Goal: Information Seeking & Learning: Understand process/instructions

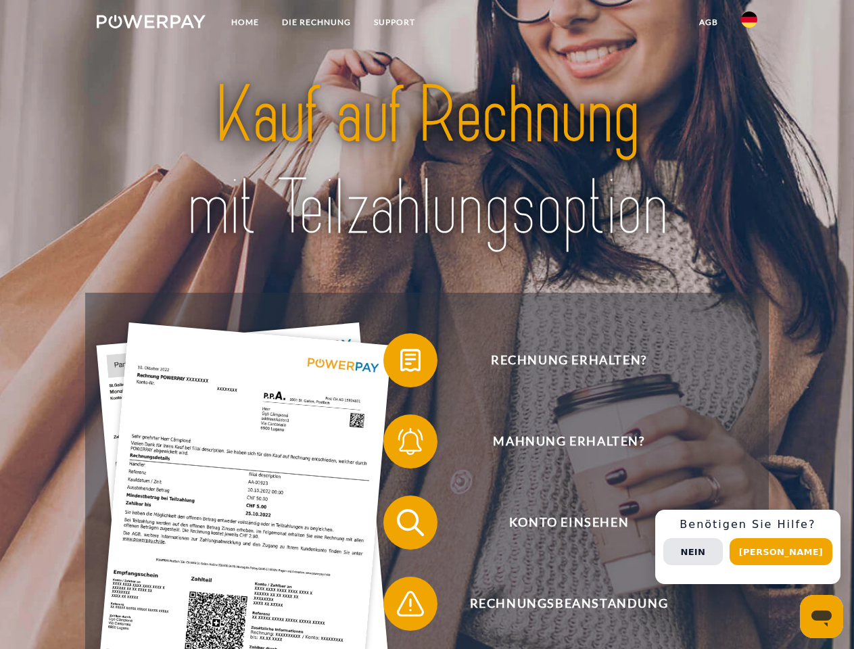
click at [151, 24] on img at bounding box center [151, 22] width 109 height 14
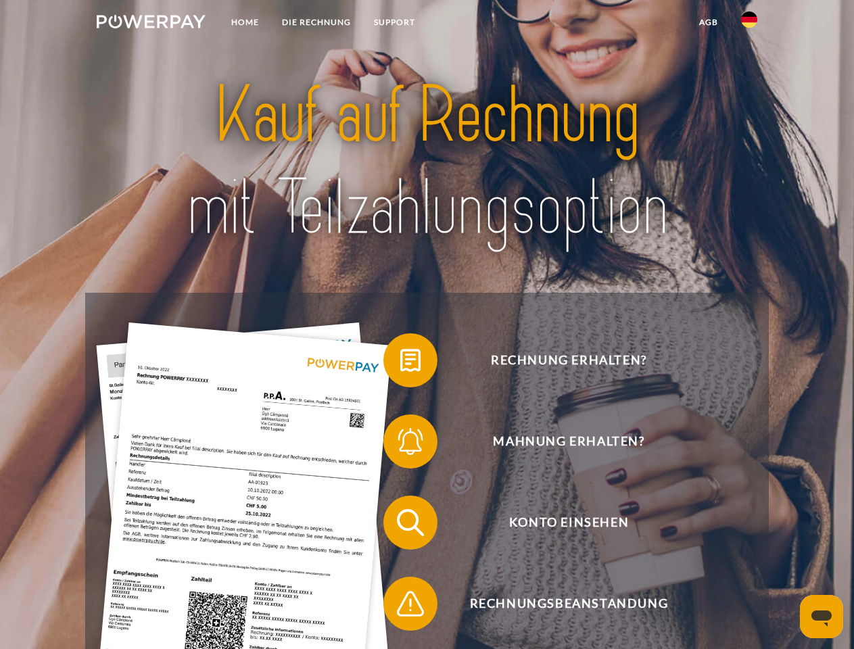
click at [749, 24] on img at bounding box center [749, 19] width 16 height 16
click at [708, 22] on link "agb" at bounding box center [709, 22] width 42 height 24
click at [400, 363] on span at bounding box center [390, 361] width 68 height 68
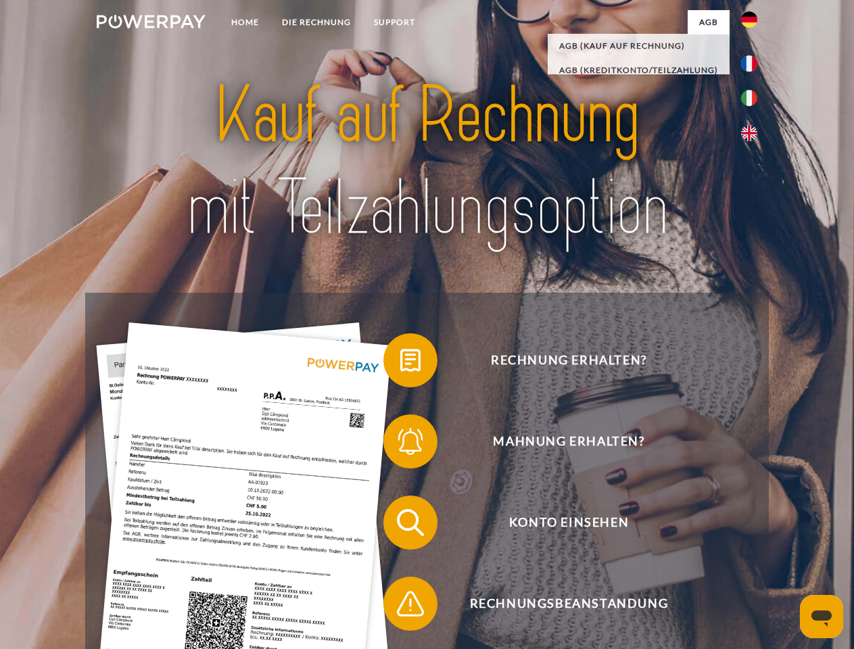
click at [400, 444] on span at bounding box center [390, 442] width 68 height 68
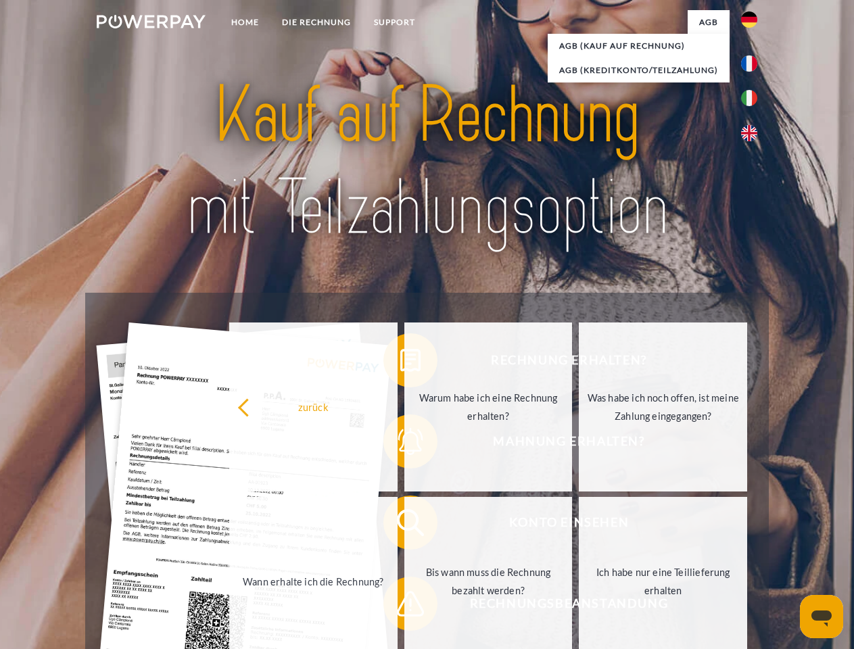
click at [404, 525] on link "Bis wann muss die Rechnung bezahlt werden?" at bounding box center [488, 581] width 168 height 169
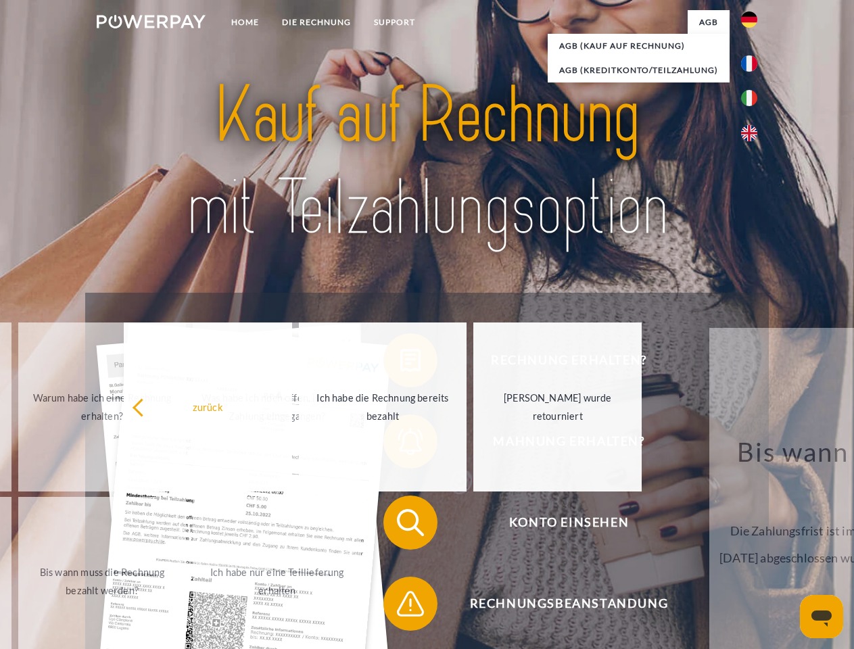
click at [400, 606] on span at bounding box center [390, 604] width 68 height 68
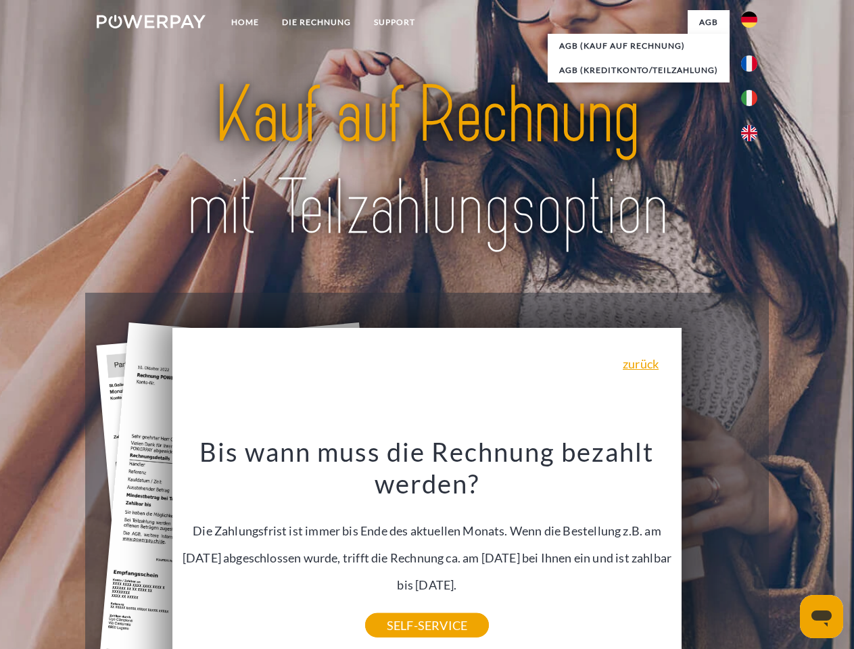
click at [752, 547] on div "Rechnung erhalten? Mahnung erhalten? Konto einsehen" at bounding box center [426, 563] width 683 height 541
click at [719, 550] on span "Konto einsehen" at bounding box center [568, 523] width 331 height 54
click at [786, 552] on header "Home DIE RECHNUNG SUPPORT" at bounding box center [427, 467] width 854 height 934
